Goal: Transaction & Acquisition: Obtain resource

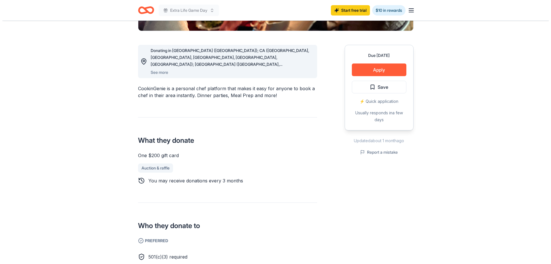
scroll to position [86, 0]
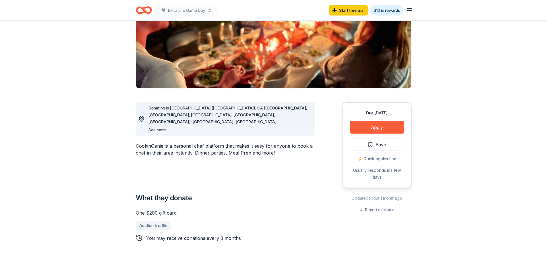
click at [162, 130] on button "See more" at bounding box center [157, 129] width 18 height 7
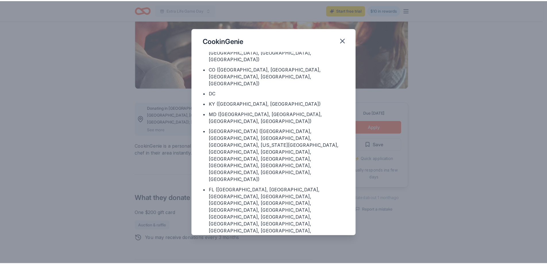
scroll to position [0, 0]
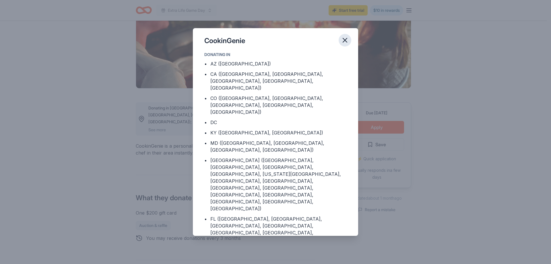
click at [347, 40] on icon "button" at bounding box center [345, 40] width 8 height 8
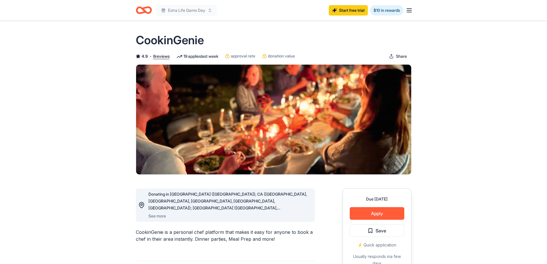
click at [140, 11] on icon "Home" at bounding box center [144, 9] width 16 height 13
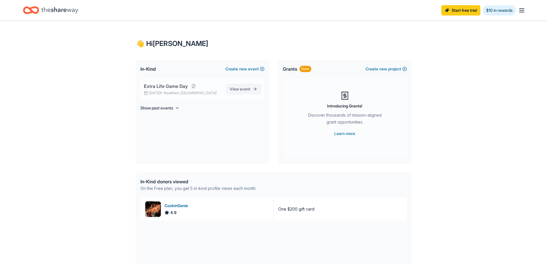
click at [245, 90] on span "event" at bounding box center [245, 88] width 11 height 5
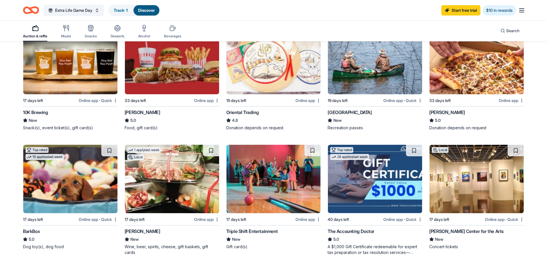
scroll to position [86, 0]
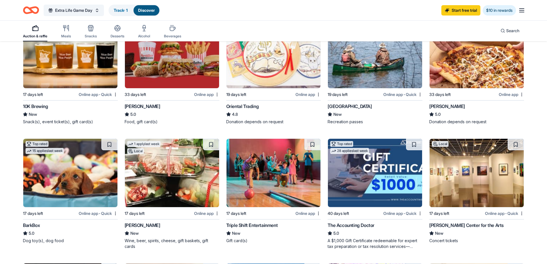
click at [180, 180] on img at bounding box center [172, 173] width 94 height 68
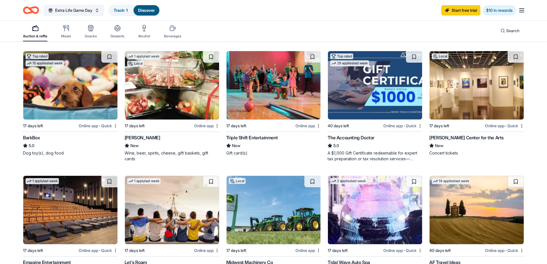
scroll to position [144, 0]
